Goal: Information Seeking & Learning: Learn about a topic

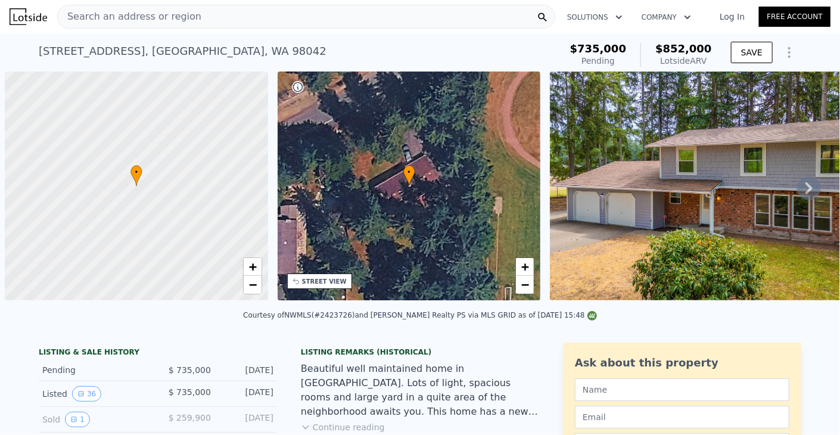
scroll to position [0, 5]
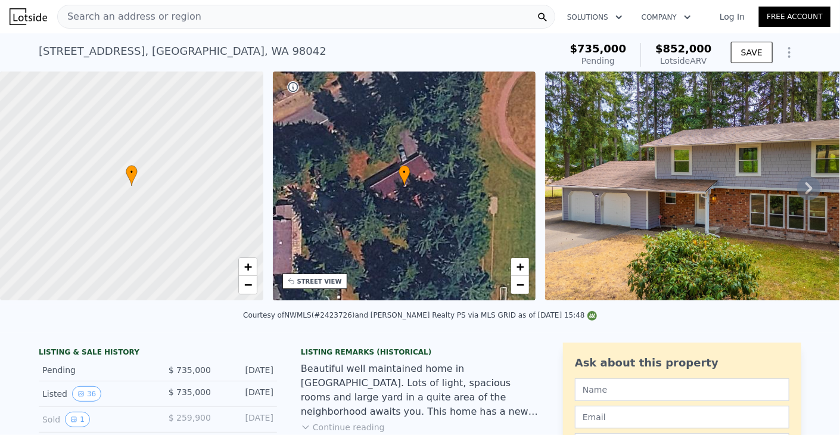
click at [314, 19] on div "Search an address or region" at bounding box center [306, 17] width 498 height 24
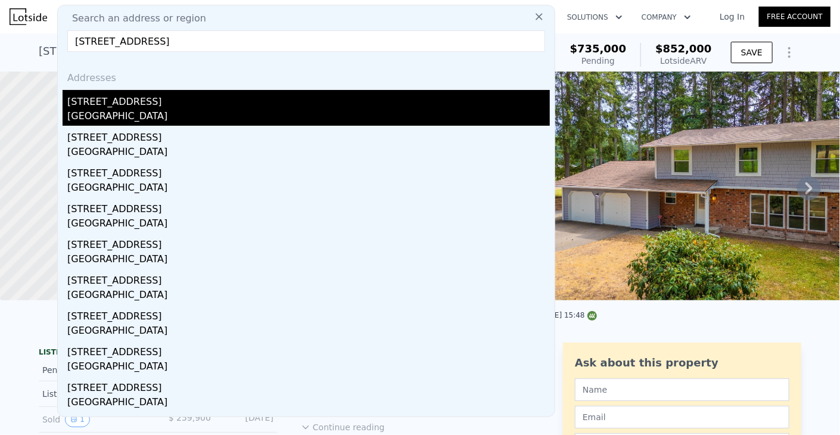
type input "26404 148th Ave SE, Kent, WA 98042"
click at [204, 99] on div "[STREET_ADDRESS]" at bounding box center [308, 99] width 482 height 19
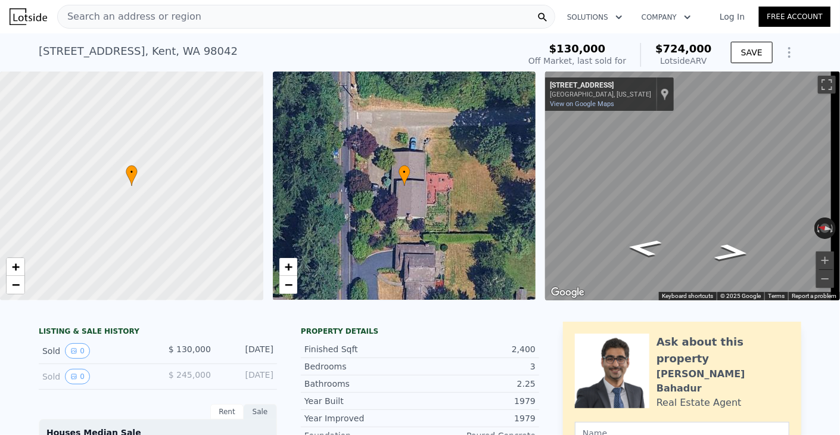
click at [337, 17] on div "Search an address or region" at bounding box center [306, 17] width 498 height 24
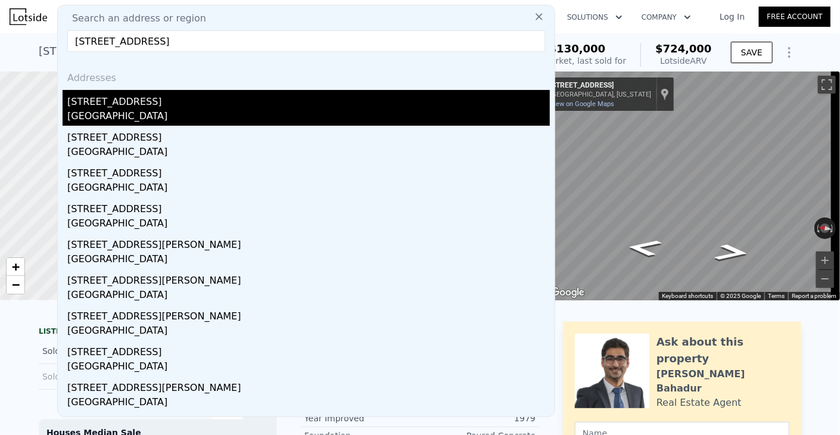
type input "3939 Black Lake Blvd SW, Tumwater, WA 98512"
click at [187, 109] on div "Thurston County, WA 98512" at bounding box center [308, 117] width 482 height 17
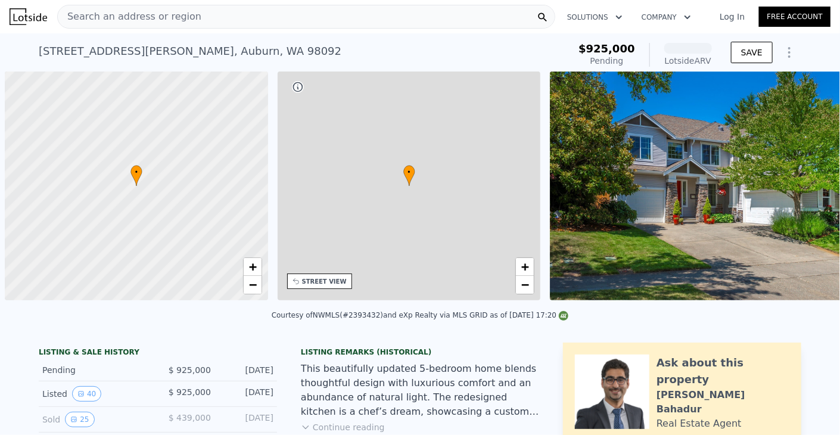
scroll to position [0, 5]
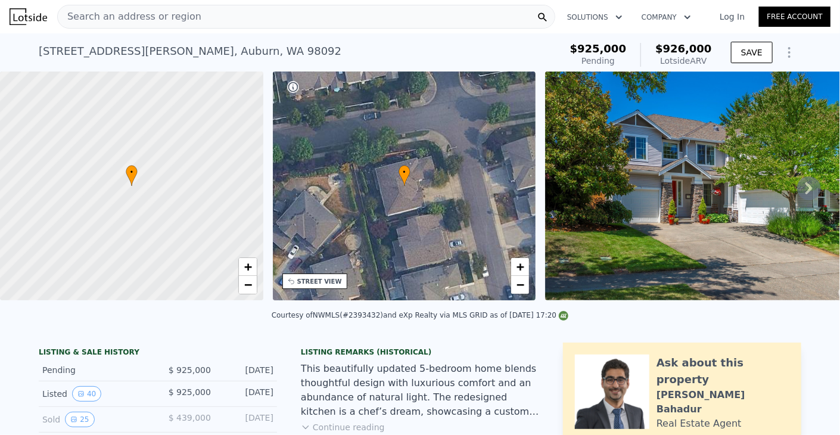
click at [220, 12] on div "Search an address or region" at bounding box center [306, 17] width 498 height 24
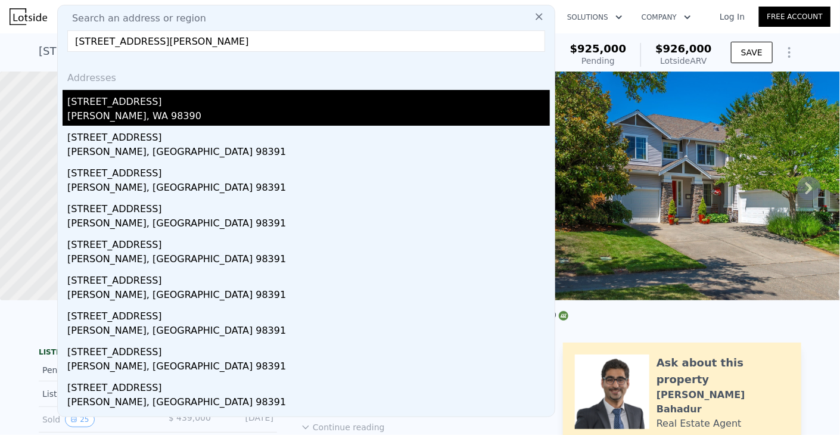
type input "[STREET_ADDRESS][PERSON_NAME]"
click at [198, 105] on div "[STREET_ADDRESS]" at bounding box center [308, 99] width 482 height 19
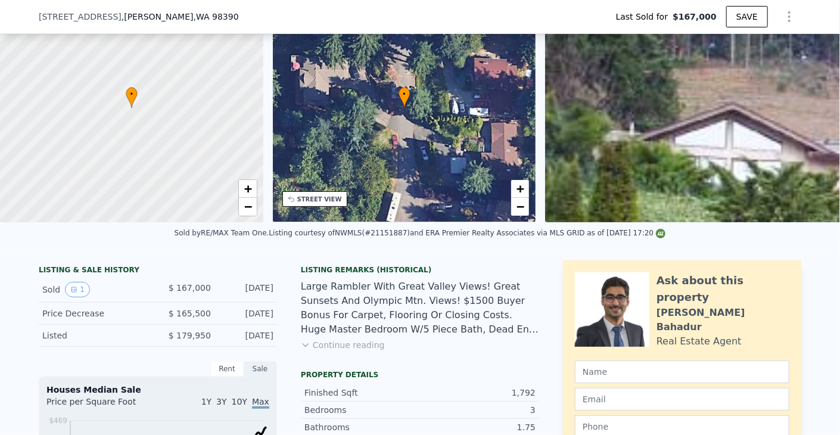
scroll to position [55, 0]
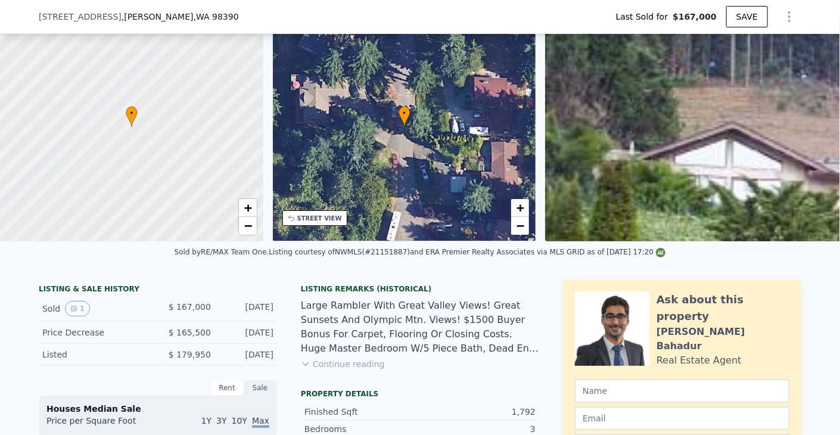
type input "$ 636,000"
type input "$ 408,256"
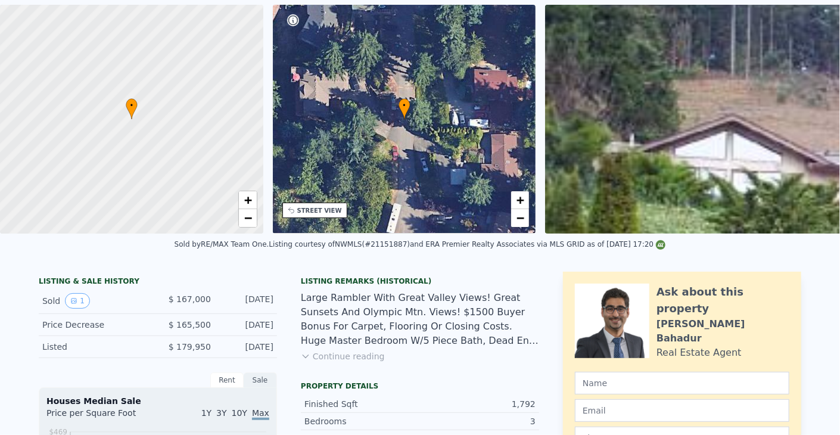
scroll to position [0, 0]
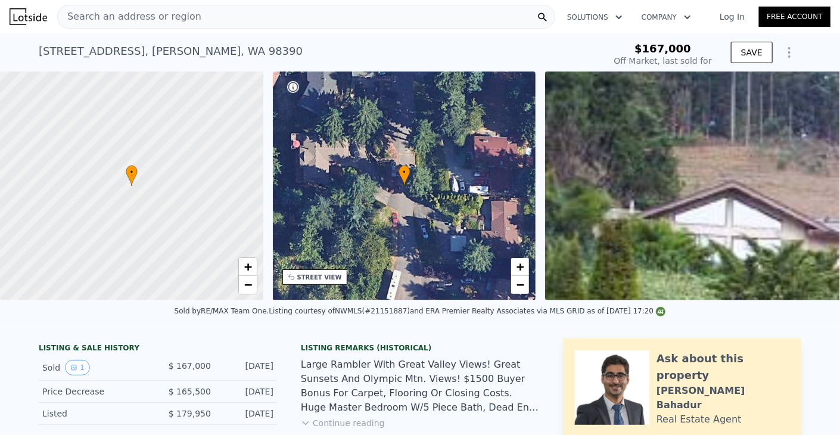
click at [145, 14] on span "Search an address or region" at bounding box center [130, 17] width 144 height 14
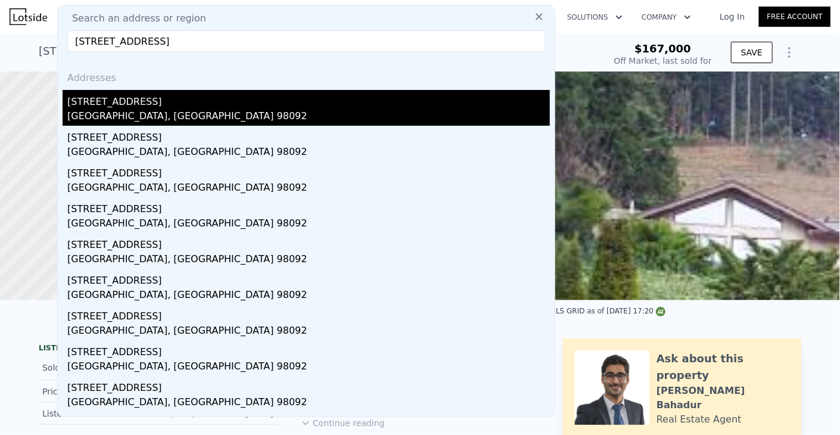
type input "[STREET_ADDRESS]"
click at [163, 111] on div "[GEOGRAPHIC_DATA], [GEOGRAPHIC_DATA] 98092" at bounding box center [308, 117] width 482 height 17
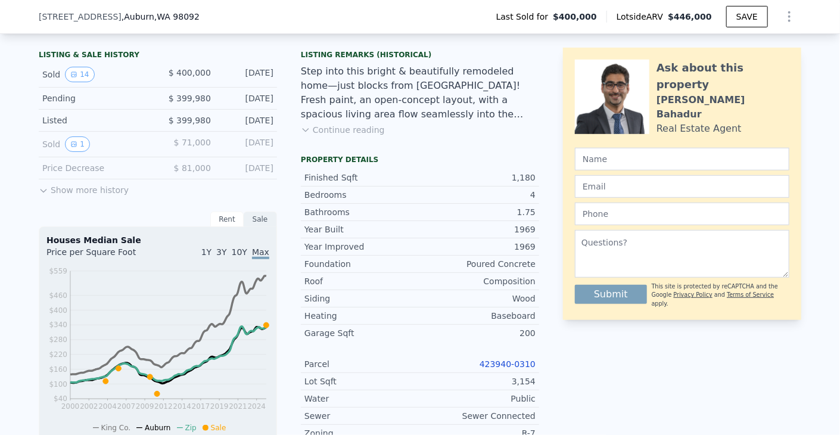
scroll to position [233, 0]
